Goal: Task Accomplishment & Management: Manage account settings

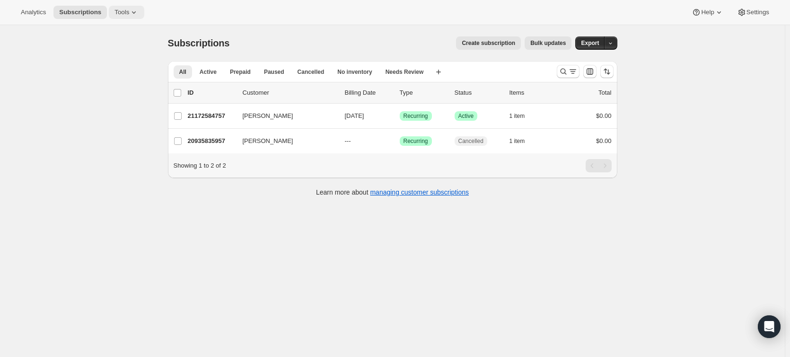
click at [122, 9] on span "Tools" at bounding box center [121, 13] width 15 height 8
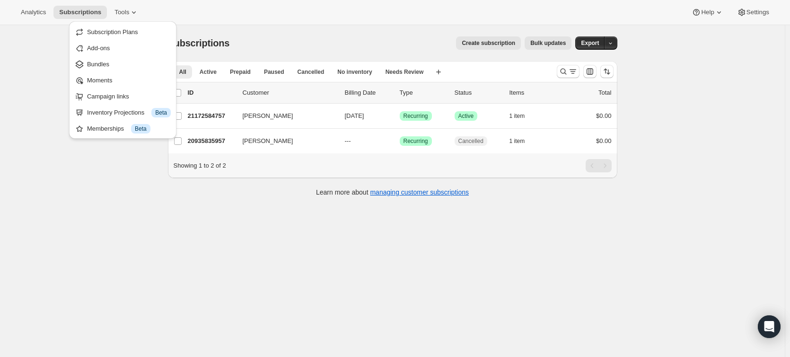
click at [125, 29] on span "Subscription Plans" at bounding box center [112, 31] width 51 height 7
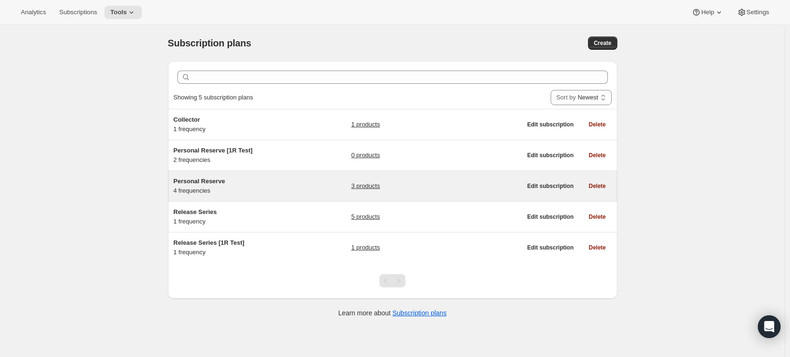
click at [265, 192] on div "Personal Reserve 4 frequencies" at bounding box center [233, 185] width 118 height 19
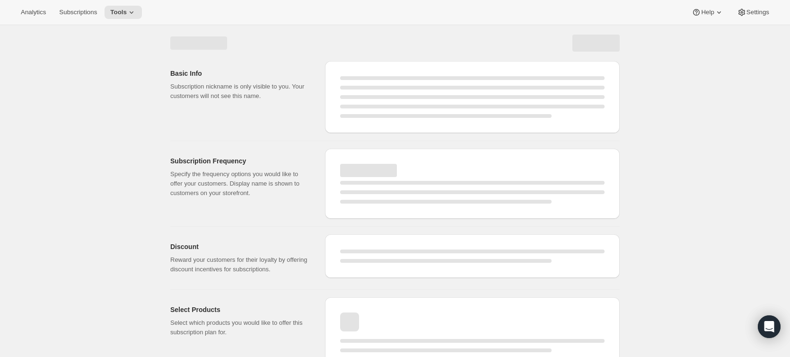
select select "WEEK"
select select "MONTH"
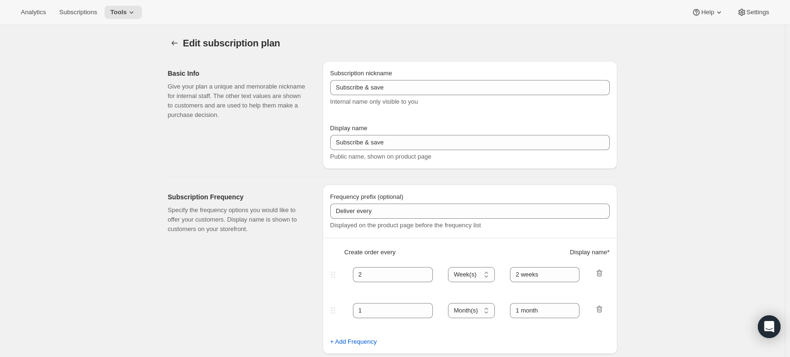
select select "MONTH"
type input "Personal Reserve"
type input "1"
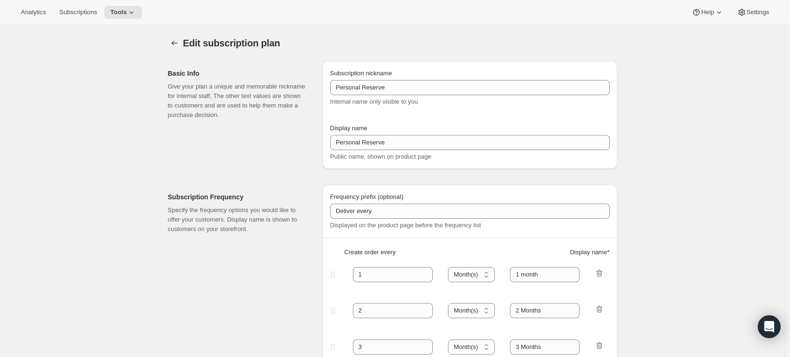
select select "MONTH"
type input "1 month"
type input "2"
type input "2 Months"
type input "10"
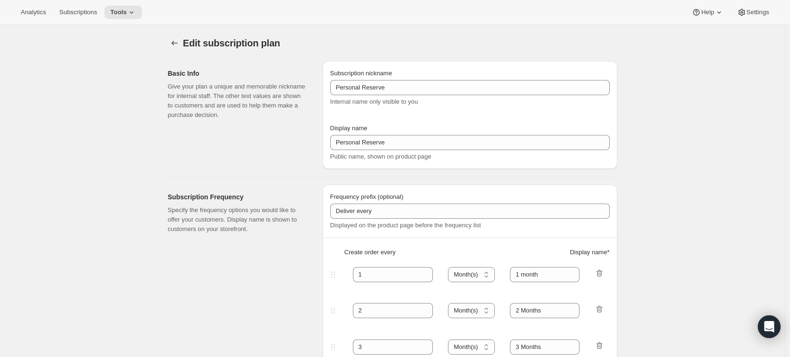
type input "Choose which wines you’d like, how many bottles you’d like of each, and how oft…"
click at [127, 10] on icon at bounding box center [131, 12] width 9 height 9
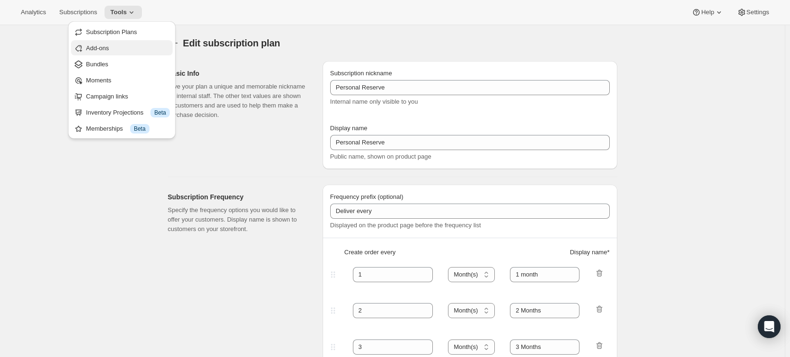
click at [113, 50] on span "Add-ons" at bounding box center [128, 48] width 84 height 9
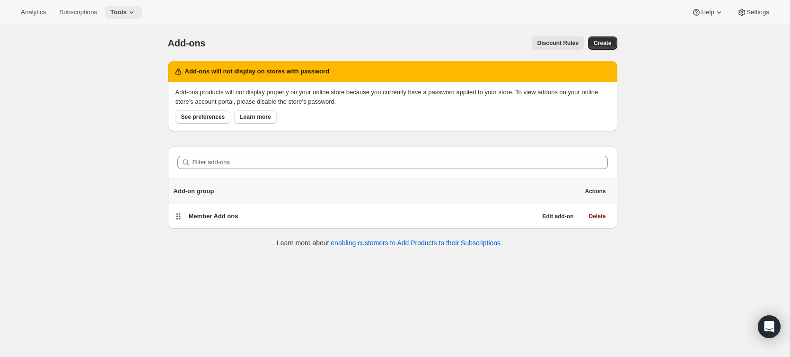
click at [123, 9] on span "Tools" at bounding box center [118, 13] width 17 height 8
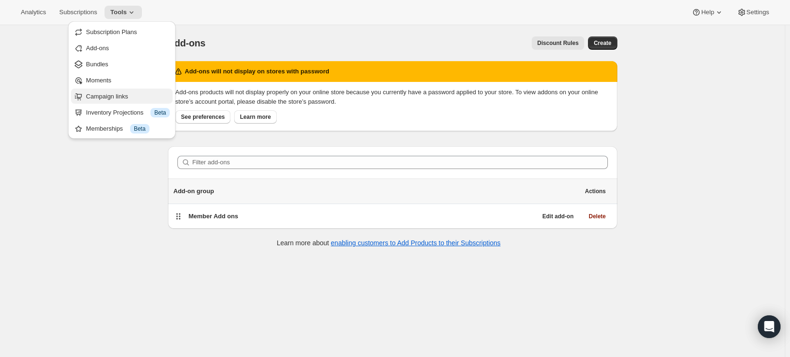
click at [101, 99] on span "Campaign links" at bounding box center [107, 96] width 42 height 7
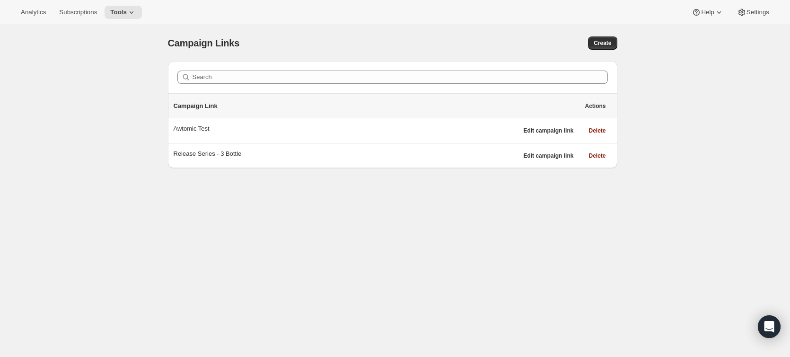
click at [118, 5] on div "Analytics Subscriptions Tools Help Settings" at bounding box center [395, 12] width 790 height 25
click at [120, 9] on span "Tools" at bounding box center [118, 13] width 17 height 8
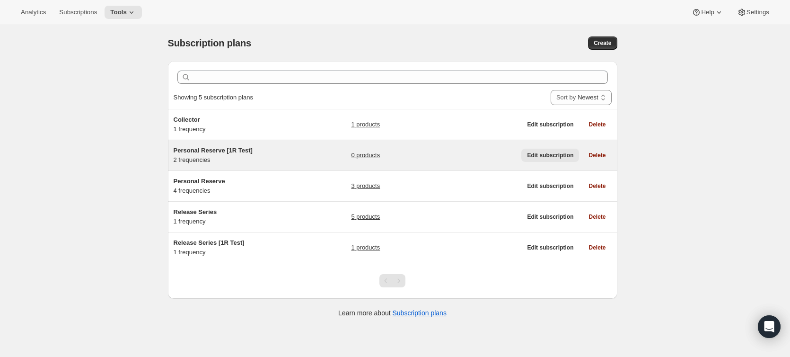
click at [543, 157] on span "Edit subscription" at bounding box center [550, 155] width 46 height 8
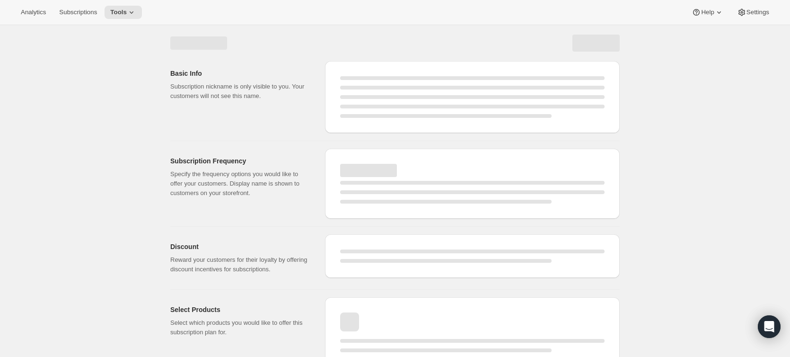
select select "WEEK"
select select "MONTH"
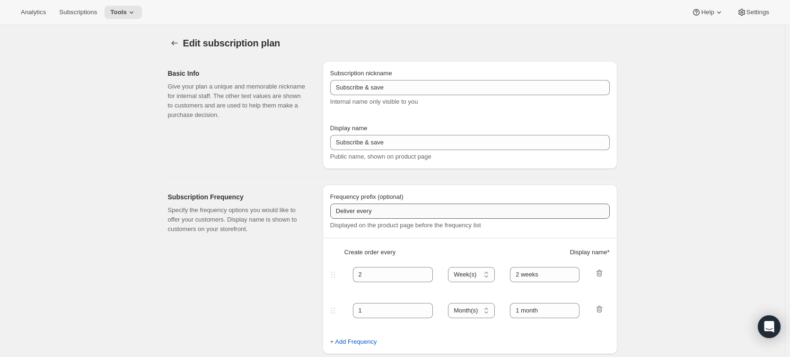
type input "Personal Reserve [1R Test]"
click at [179, 41] on icon "Subscription plans" at bounding box center [174, 42] width 9 height 9
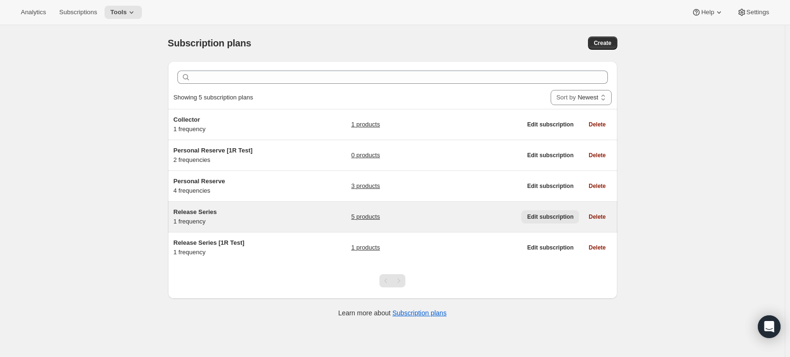
click at [535, 215] on span "Edit subscription" at bounding box center [550, 217] width 46 height 8
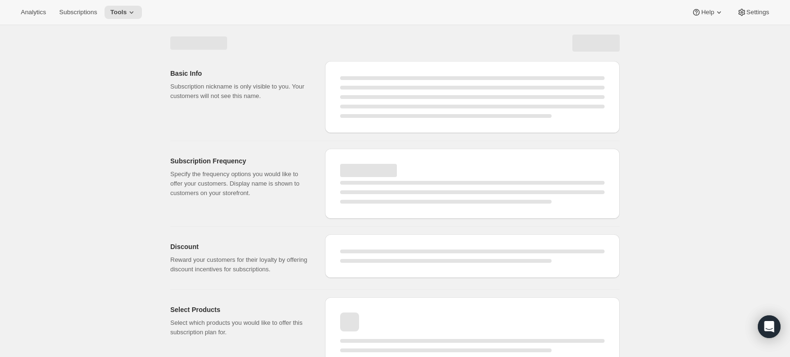
select select "WEEK"
select select "MONTH"
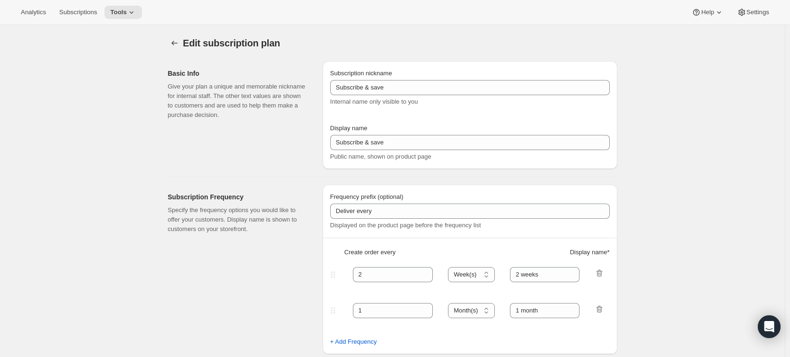
type input "Release Series"
type input "4"
select select "MONTH"
type input "4 months"
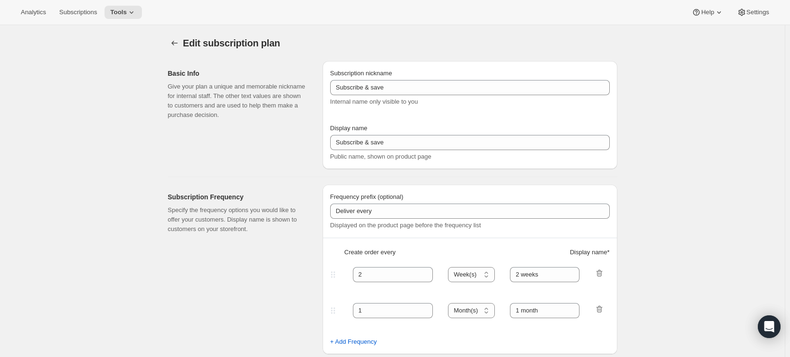
type input "Choose how many bottles you want of the Napa Valley Release​, Alexander Valley …"
checkbox input "true"
select select "YEARDAY"
select select "6"
select select "10"
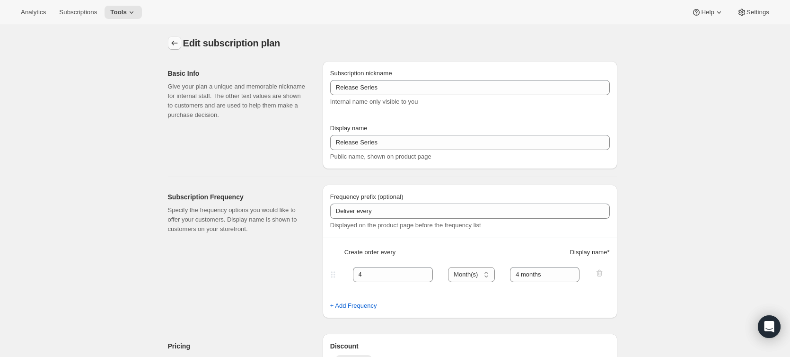
click at [179, 46] on icon "Subscription plans" at bounding box center [174, 42] width 9 height 9
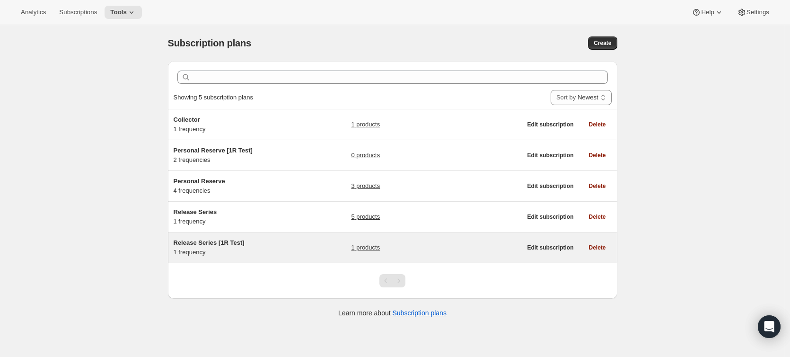
click at [371, 246] on link "1 products" at bounding box center [365, 247] width 29 height 9
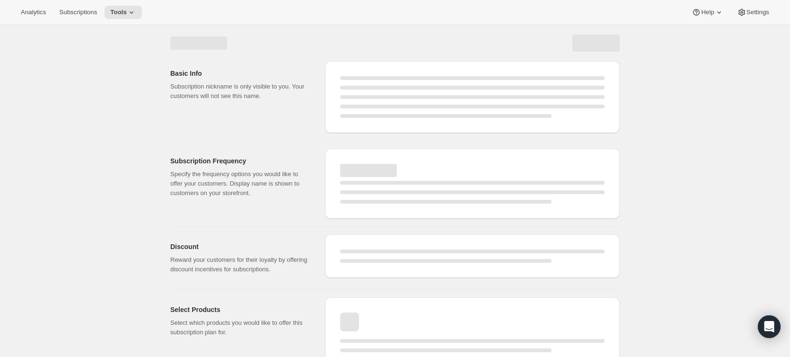
select select "WEEK"
select select "MONTH"
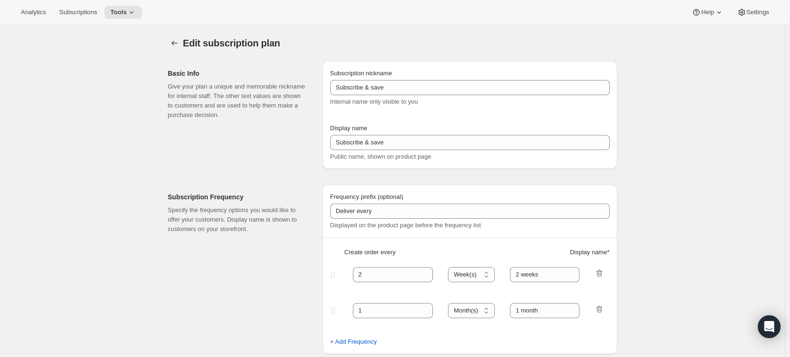
type input "Release Series [1R Test]"
type input "1"
select select "YEAR"
type input "Yearly"
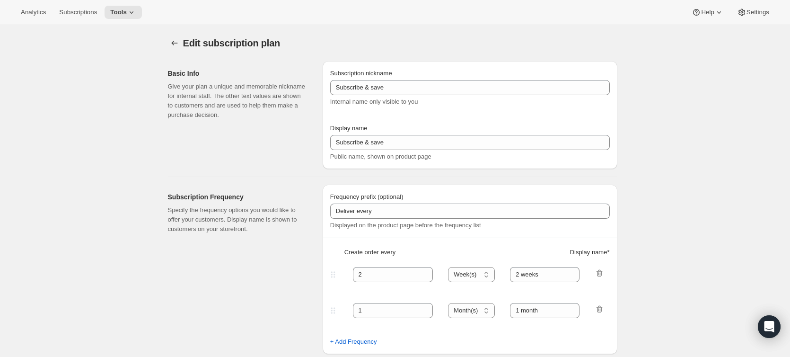
type input "5"
checkbox input "true"
select select "YEARDAY"
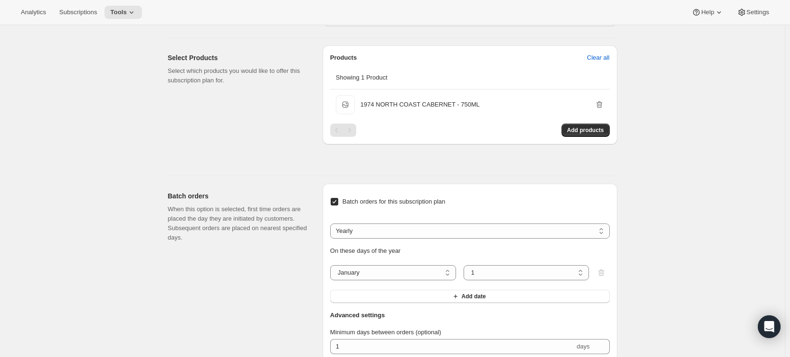
scroll to position [720, 0]
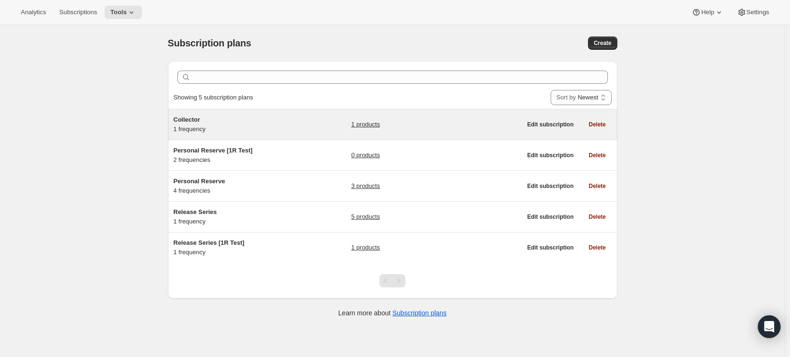
click at [363, 124] on link "1 products" at bounding box center [365, 124] width 29 height 9
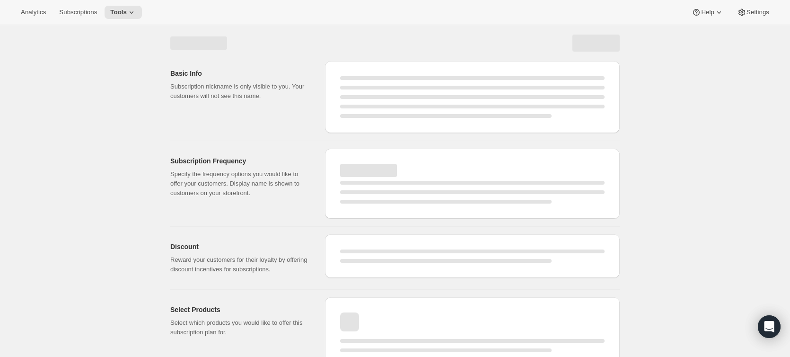
select select "WEEK"
select select "MONTH"
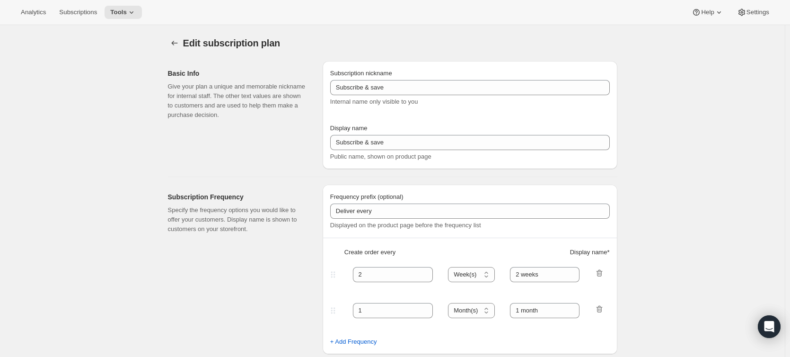
type input "Collector"
type input "3"
select select "MONTH"
type input "3 Months"
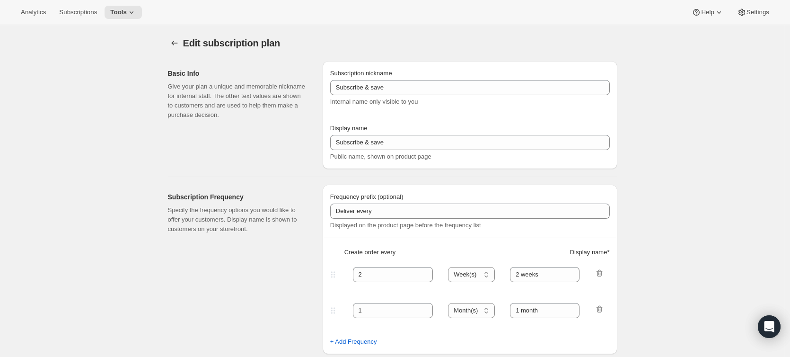
checkbox input "true"
select select "MONTHDAY"
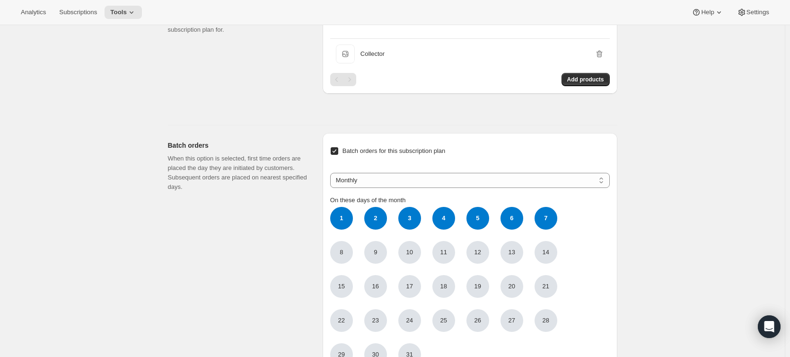
scroll to position [609, 0]
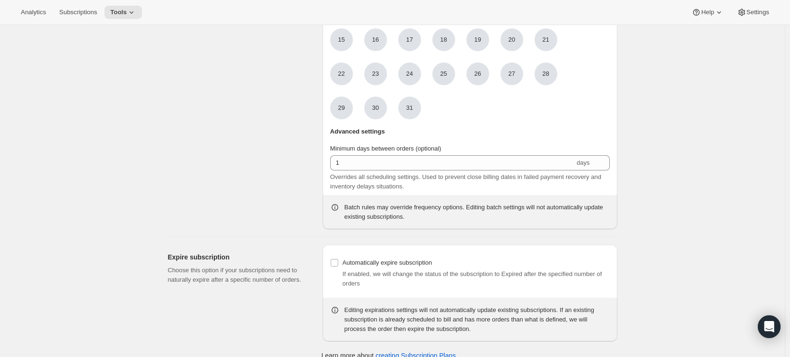
scroll to position [834, 0]
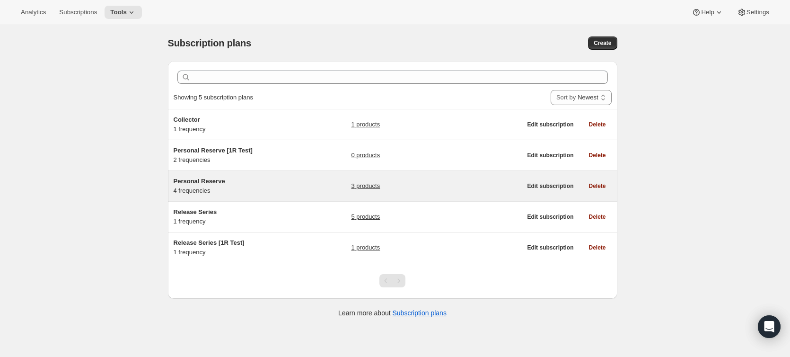
click at [370, 185] on link "3 products" at bounding box center [365, 185] width 29 height 9
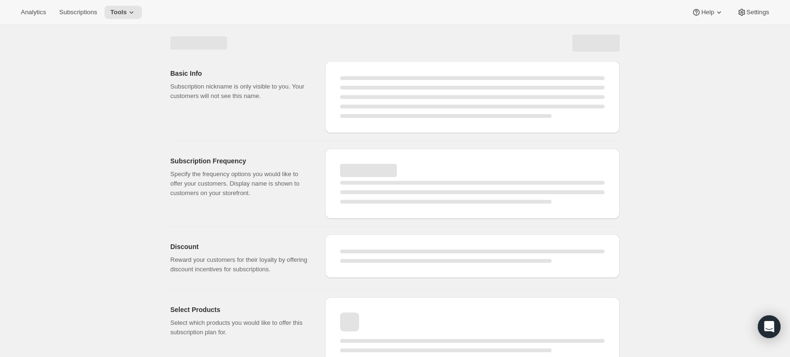
select select "WEEK"
select select "MONTH"
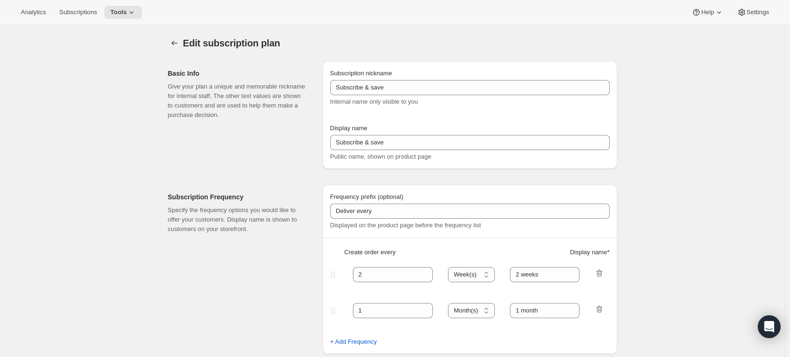
type input "Personal Reserve"
type input "1"
select select "MONTH"
type input "1 month"
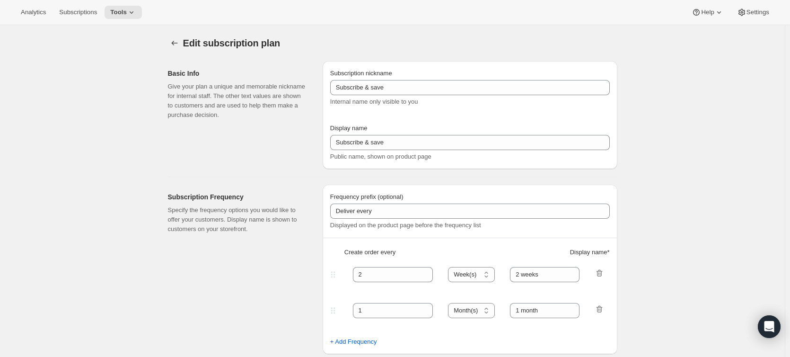
type input "2"
type input "2 Months"
type input "10"
type input "Choose which wines you’d like, how many bottles you’d like of each, and how oft…"
select select "MONTH"
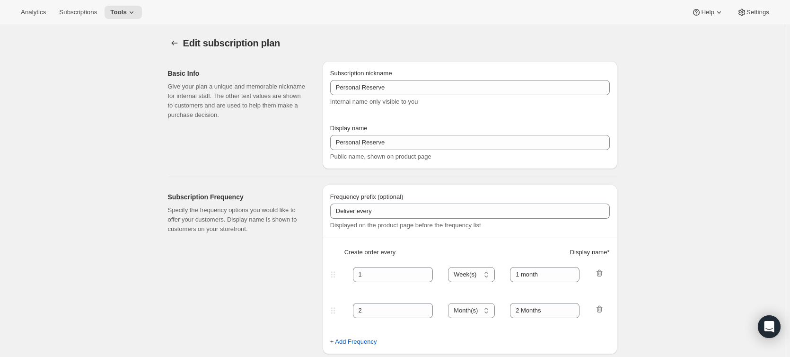
select select "MONTH"
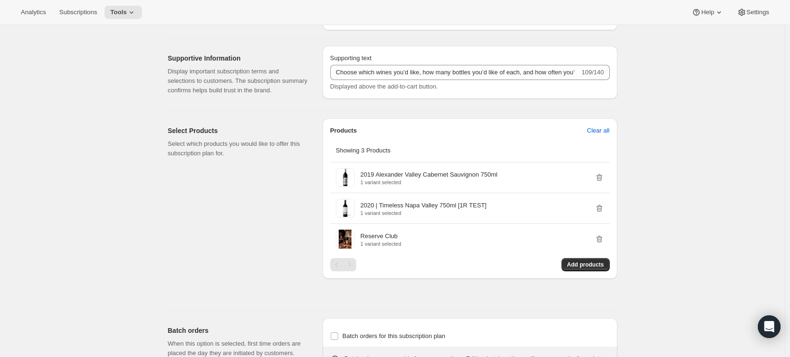
scroll to position [560, 0]
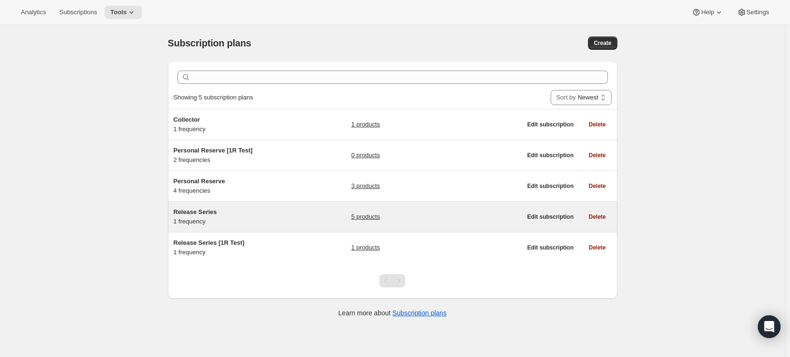
click at [362, 214] on link "5 products" at bounding box center [365, 216] width 29 height 9
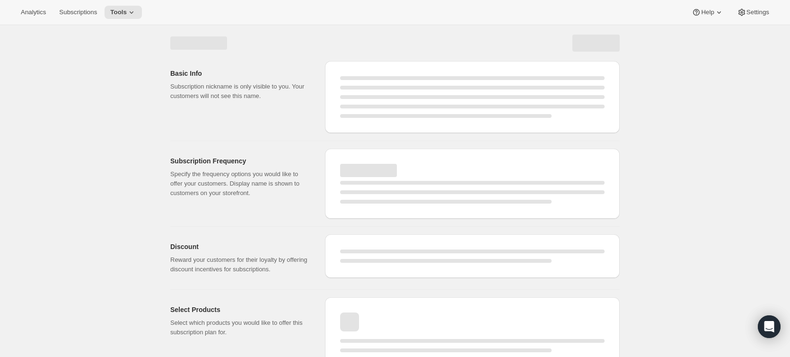
select select "WEEK"
select select "MONTH"
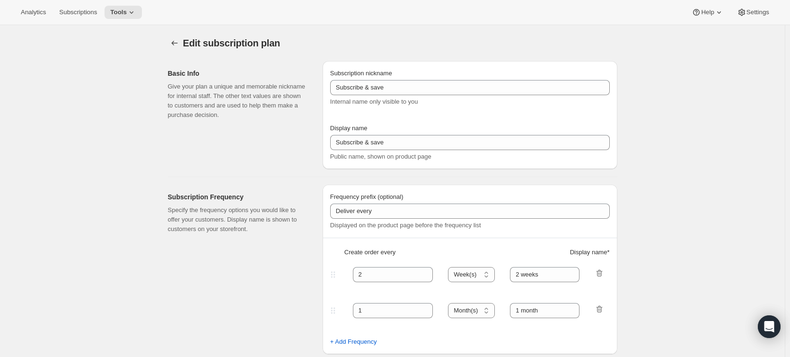
type input "Release Series"
type input "4"
select select "MONTH"
type input "4 months"
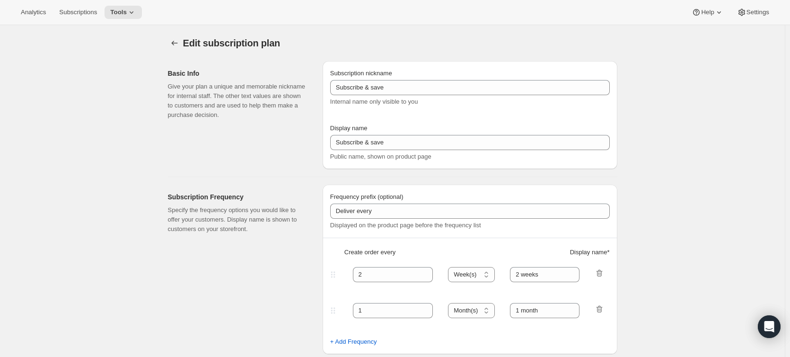
type input "Choose how many bottles you want of the Napa Valley Release​, Alexander Valley …"
checkbox input "true"
select select "YEARDAY"
select select "6"
select select "10"
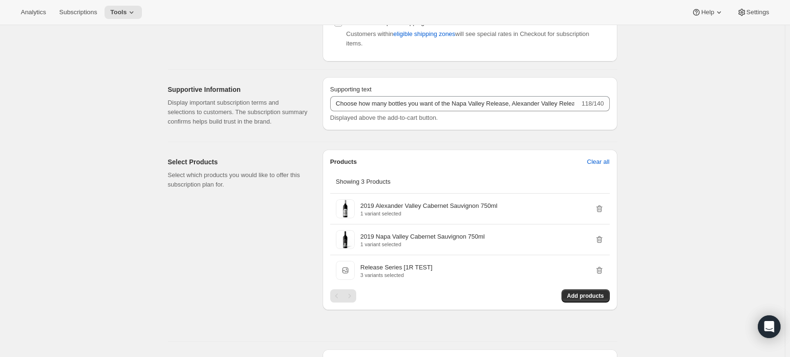
scroll to position [420, 0]
